Goal: Task Accomplishment & Management: Manage account settings

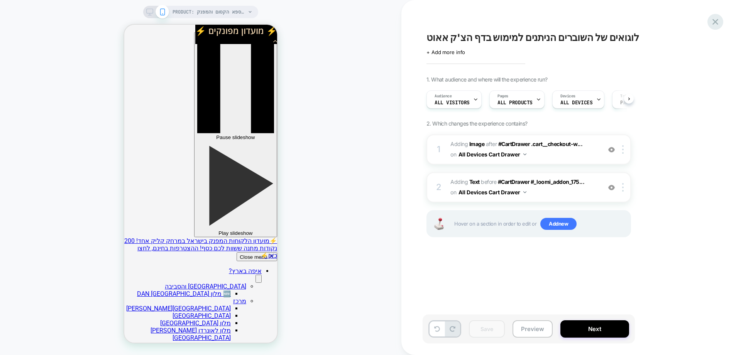
scroll to position [0, 0]
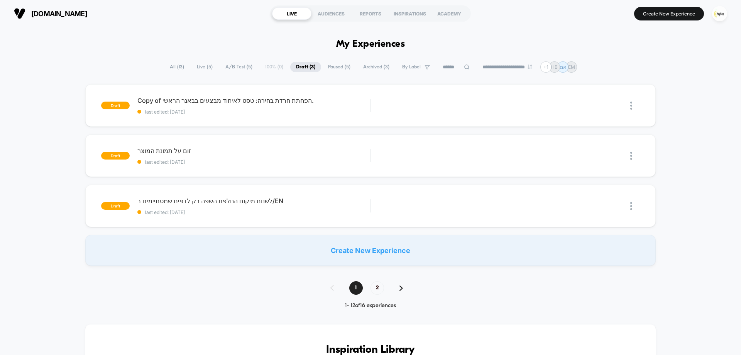
click at [200, 67] on span "Live ( 5 )" at bounding box center [204, 67] width 27 height 10
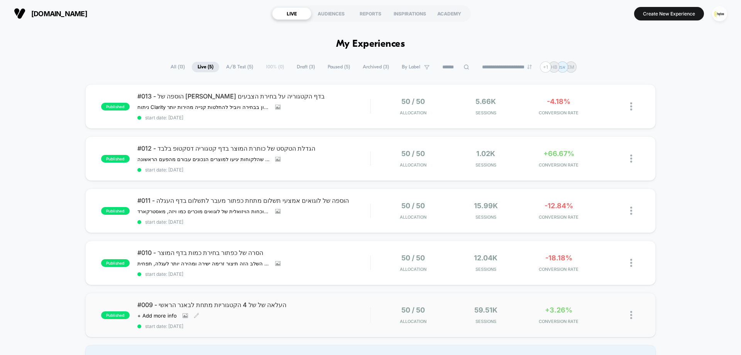
click at [309, 313] on div "#009 - העלאה של של 4 הקטגוריות מתחת לבאנר הראשי Click to view images Click to e…" at bounding box center [253, 315] width 233 height 28
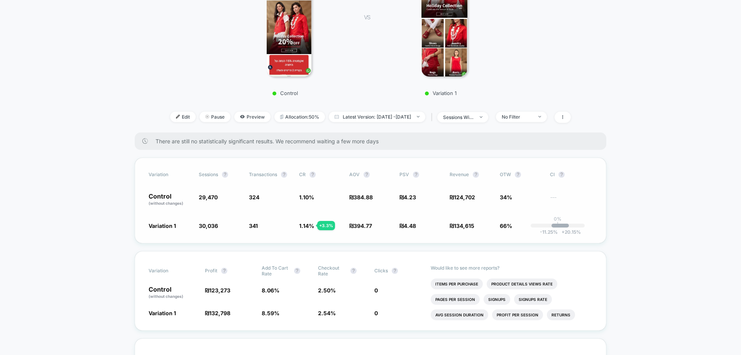
scroll to position [154, 0]
click at [538, 116] on div at bounding box center [536, 116] width 6 height 0
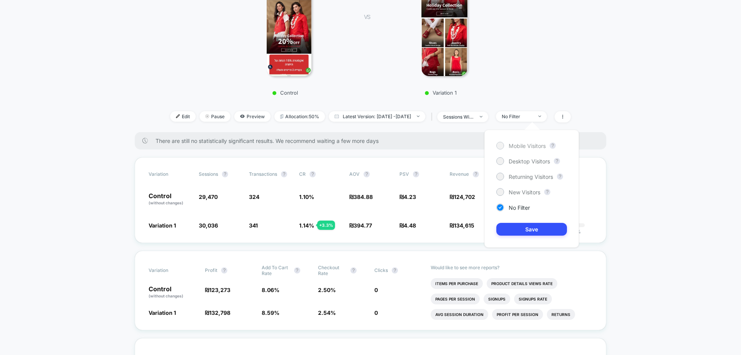
click at [533, 143] on span "Mobile Visitors" at bounding box center [527, 145] width 37 height 7
click at [532, 227] on button "Save" at bounding box center [531, 229] width 71 height 13
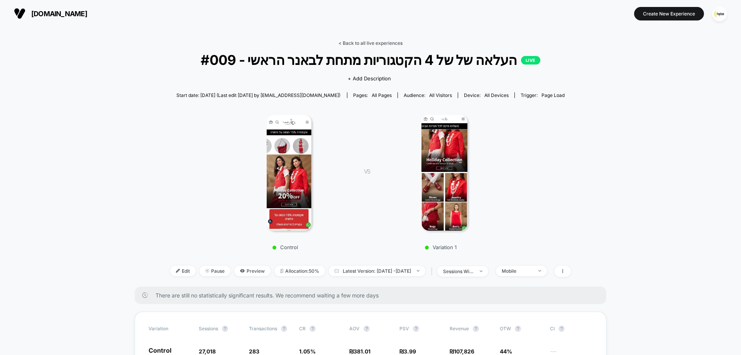
click at [391, 42] on link "< Back to all live experiences" at bounding box center [371, 43] width 64 height 6
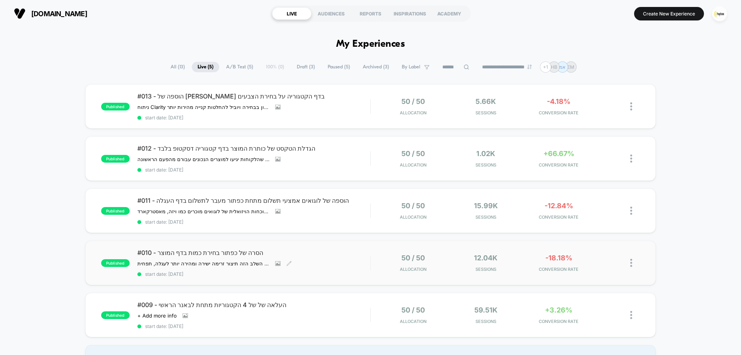
click at [359, 254] on span "#010 - הסרה של כפתור בחירת כמות בדף המוצר" at bounding box center [253, 253] width 233 height 8
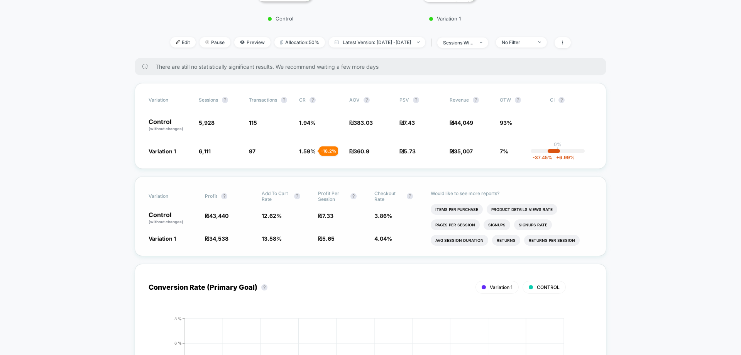
scroll to position [270, 0]
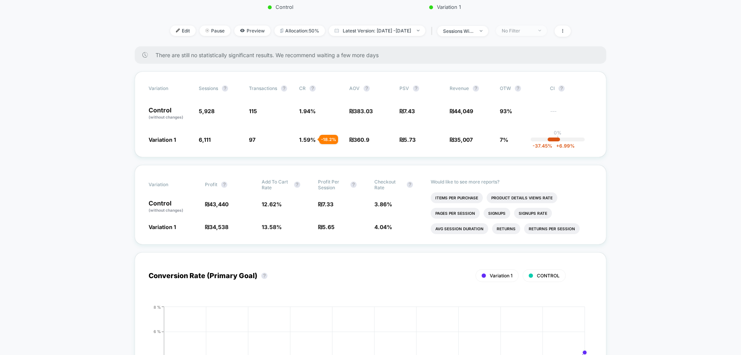
click at [533, 33] on div "No Filter" at bounding box center [517, 31] width 31 height 6
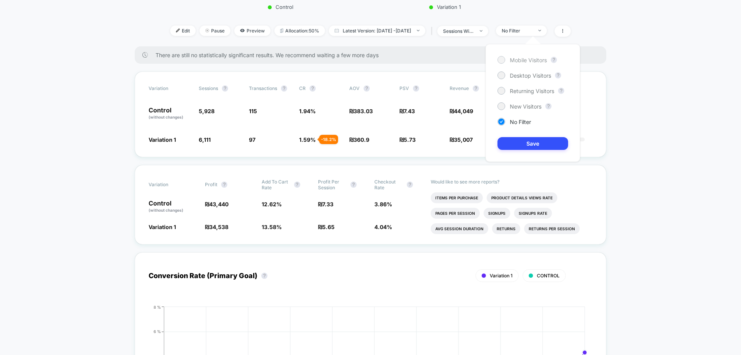
click at [522, 59] on span "Mobile Visitors" at bounding box center [528, 60] width 37 height 7
click at [531, 141] on button "Save" at bounding box center [533, 143] width 71 height 13
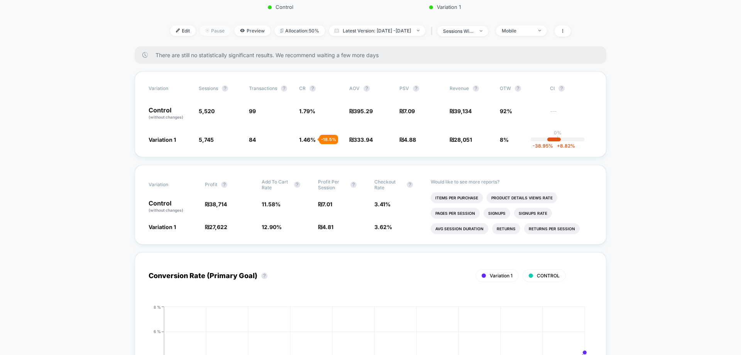
click at [202, 33] on span "Pause" at bounding box center [215, 30] width 31 height 10
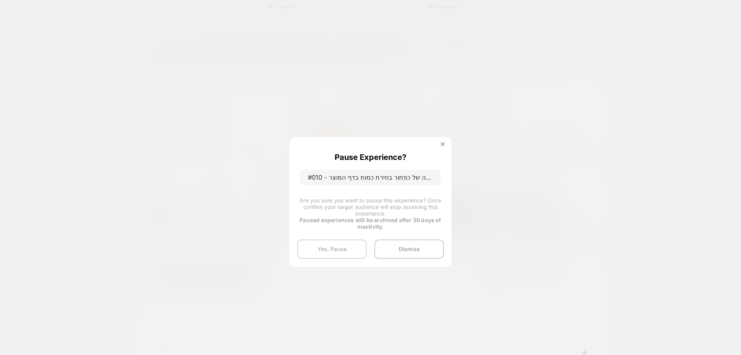
click at [341, 244] on button "Yes, Pause" at bounding box center [331, 248] width 69 height 19
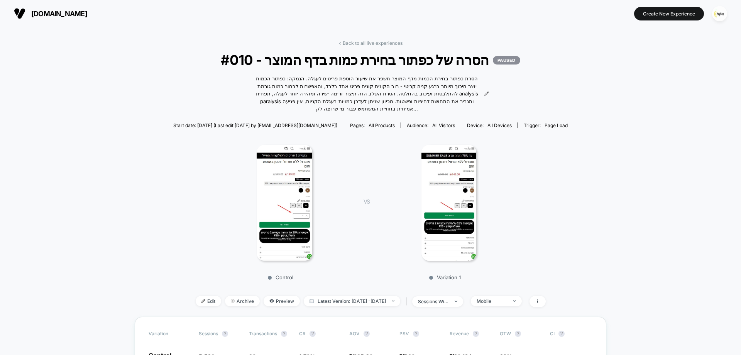
click at [366, 42] on link "< Back to all live experiences" at bounding box center [371, 43] width 64 height 6
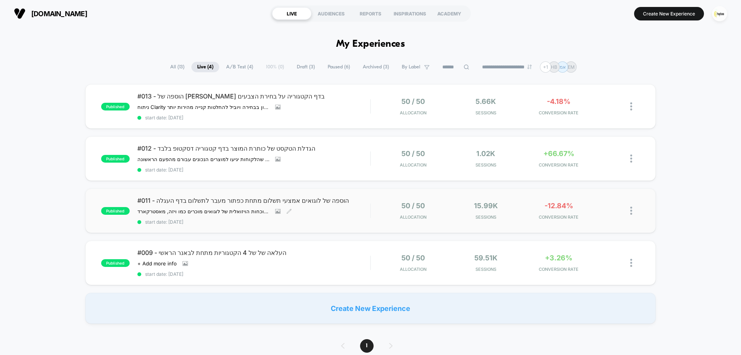
click at [346, 210] on div "#011 - הוספה של לוגואים אמצעי תשלום מתחת כפתור מעבר לתשלום בדף העגלה הוספת לוגו…" at bounding box center [253, 210] width 233 height 28
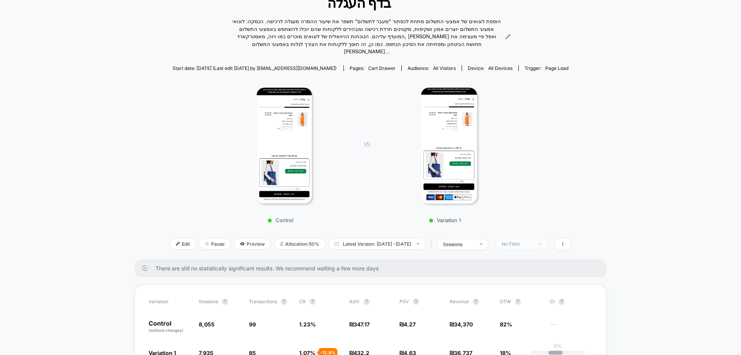
scroll to position [116, 0]
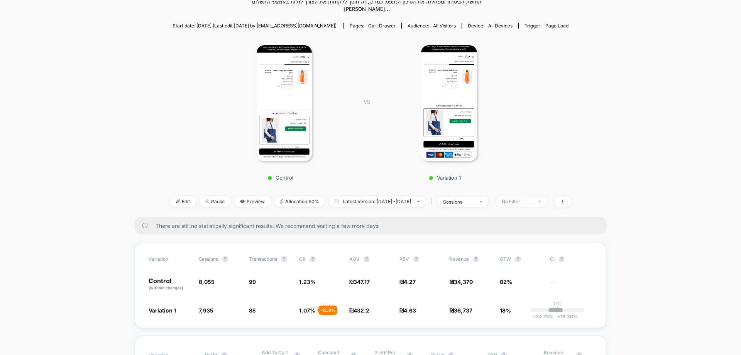
click at [533, 203] on div "No Filter" at bounding box center [517, 201] width 31 height 6
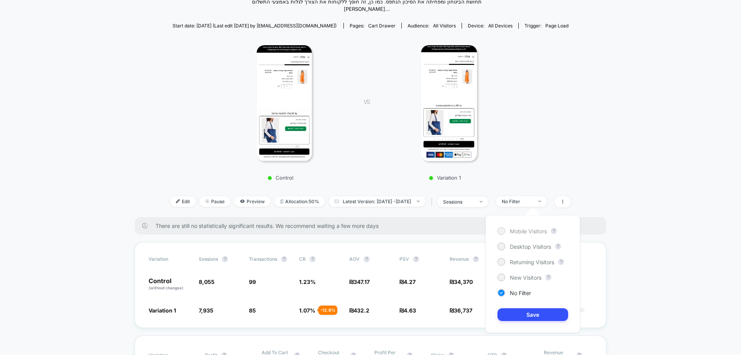
click at [524, 232] on span "Mobile Visitors" at bounding box center [528, 231] width 37 height 7
click at [542, 314] on button "Save" at bounding box center [533, 314] width 71 height 13
